Goal: Navigation & Orientation: Find specific page/section

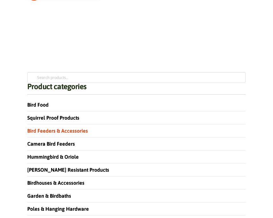
scroll to position [428, 0]
click at [65, 134] on link "Bird Feeders & Accessories" at bounding box center [57, 131] width 61 height 6
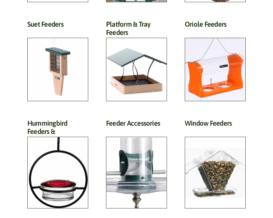
scroll to position [253, 0]
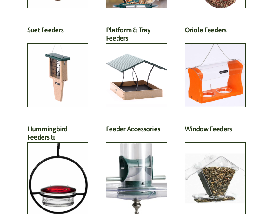
click at [134, 46] on h2 "Platform & Tray Feeders (32)" at bounding box center [136, 36] width 61 height 20
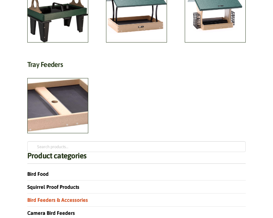
scroll to position [127, 0]
click at [76, 197] on link "Bird Feeders & Accessories" at bounding box center [57, 200] width 61 height 6
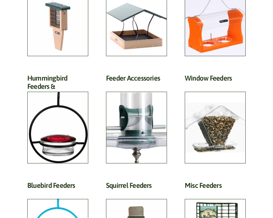
scroll to position [304, 0]
click at [145, 86] on h2 "Feeder Accessories (19)" at bounding box center [136, 80] width 61 height 12
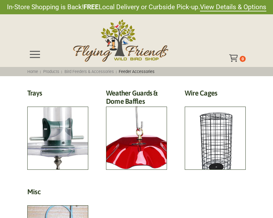
click at [148, 109] on h2 "Weather Guards & Dome Baffles (11)" at bounding box center [136, 99] width 61 height 20
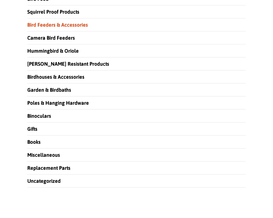
scroll to position [862, 0]
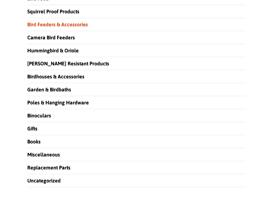
click at [69, 103] on link "Poles & Hanging Hardware" at bounding box center [58, 103] width 62 height 6
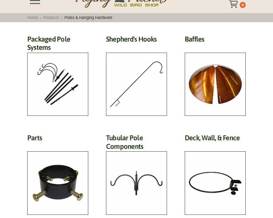
scroll to position [54, 0]
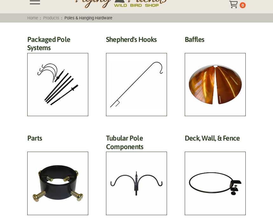
click at [227, 47] on h2 "Baffles (8)" at bounding box center [215, 41] width 61 height 12
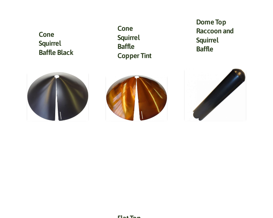
scroll to position [67, 0]
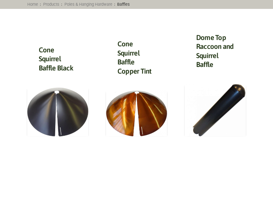
click at [152, 111] on img at bounding box center [136, 114] width 61 height 46
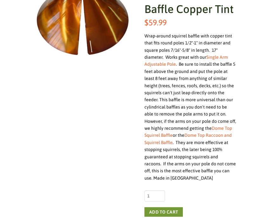
scroll to position [123, 0]
